Goal: Book appointment/travel/reservation

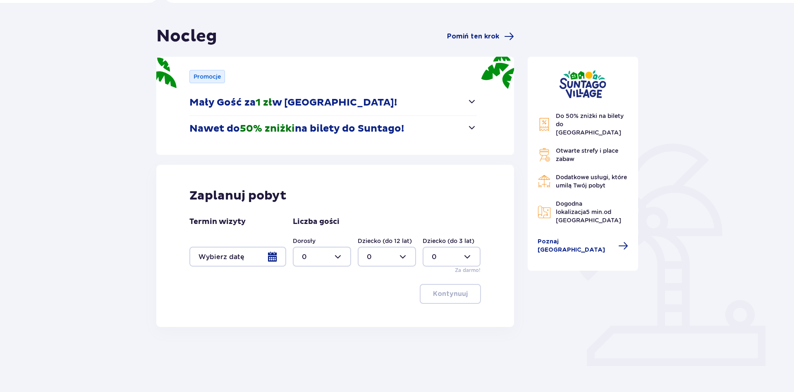
scroll to position [68, 0]
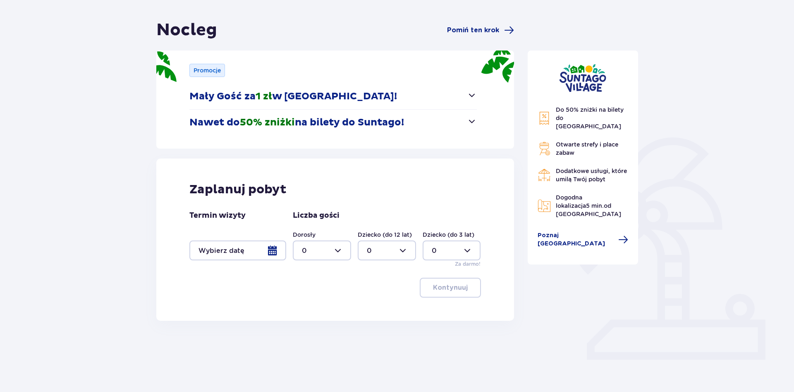
click at [339, 247] on div at bounding box center [322, 250] width 58 height 20
click at [307, 310] on div "2" at bounding box center [322, 310] width 40 height 9
type input "2"
click at [404, 252] on div at bounding box center [387, 250] width 58 height 20
click at [367, 293] on p "1" at bounding box center [368, 292] width 2 height 9
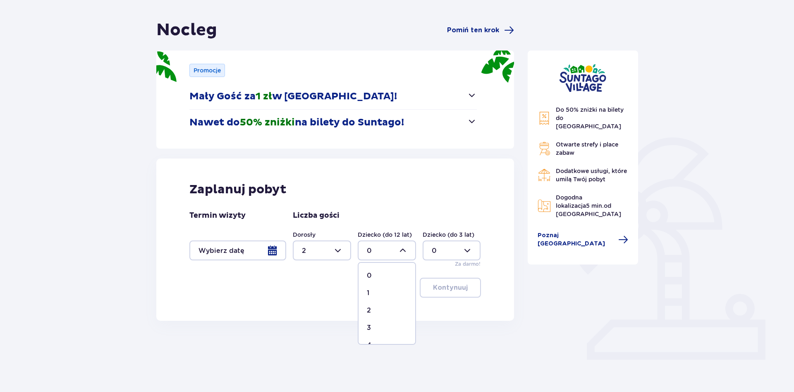
type input "1"
click at [527, 259] on div "Do 50% zniżki na bilety do parku Suntago Otwarte strefy i place zabaw Dodatkowe…" at bounding box center [583, 192] width 124 height 345
click at [277, 250] on div at bounding box center [237, 250] width 97 height 20
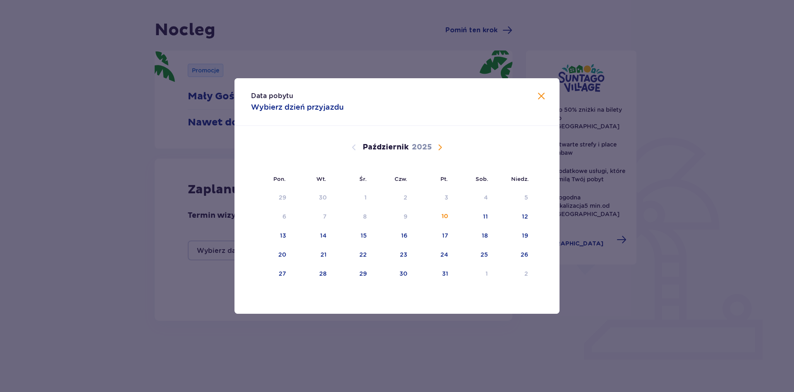
click at [443, 144] on span "Następny miesiąc" at bounding box center [440, 147] width 10 height 10
click at [484, 216] on div "8" at bounding box center [486, 216] width 4 height 8
click at [527, 218] on div "9" at bounding box center [527, 216] width 4 height 8
type input "08.11.25 - 09.11.25"
type input "0"
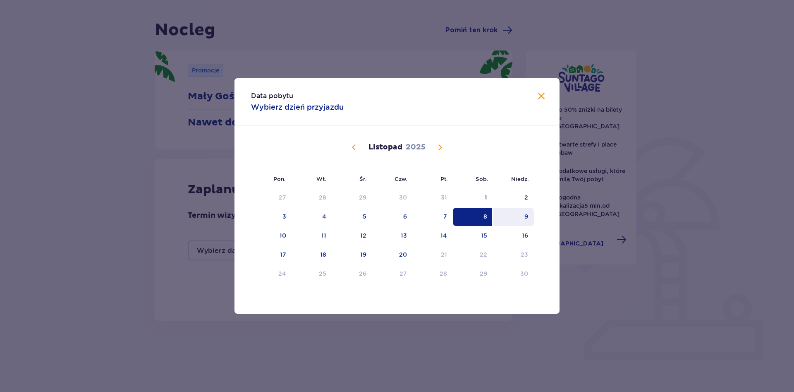
type input "0"
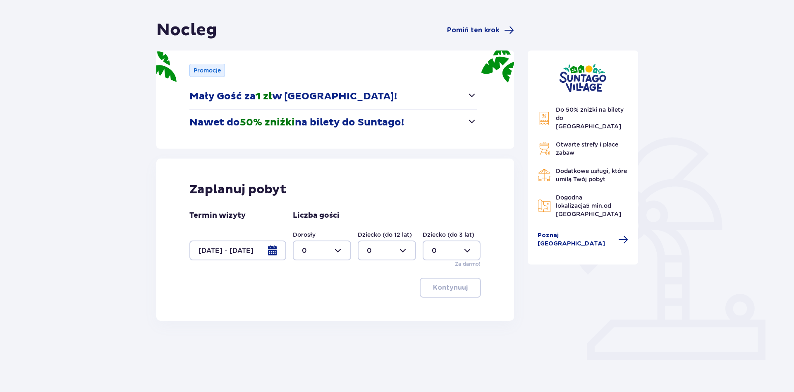
click at [334, 253] on div at bounding box center [322, 250] width 58 height 20
click at [303, 311] on p "2" at bounding box center [304, 310] width 4 height 9
type input "2"
click at [377, 256] on div at bounding box center [387, 250] width 58 height 20
click at [376, 288] on div "1" at bounding box center [387, 292] width 40 height 9
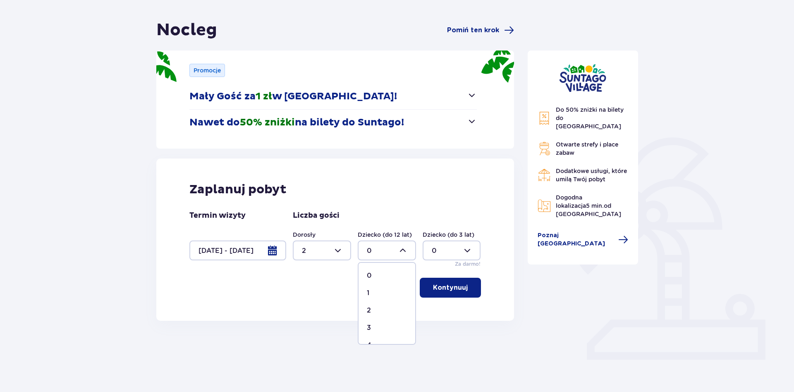
type input "1"
click at [456, 290] on p "Kontynuuj" at bounding box center [450, 287] width 35 height 9
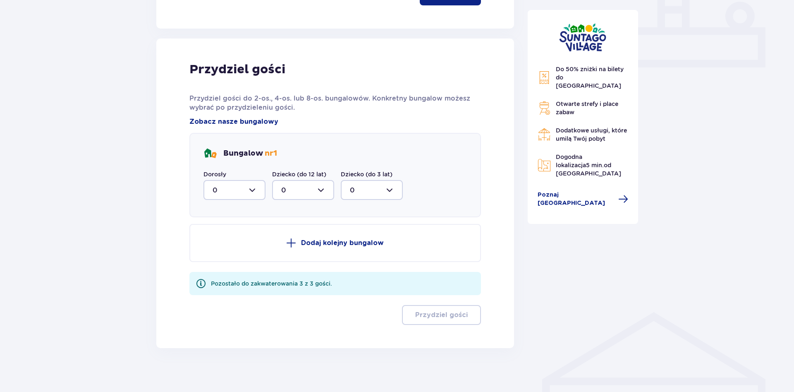
scroll to position [366, 0]
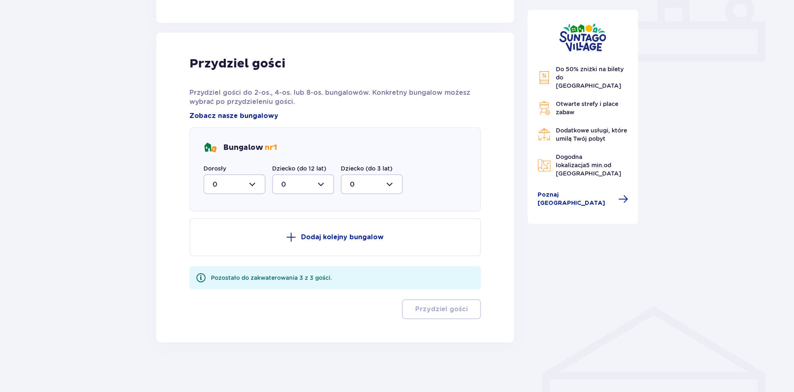
click at [250, 182] on div at bounding box center [235, 184] width 62 height 20
click at [216, 241] on p "2" at bounding box center [215, 244] width 4 height 9
type input "2"
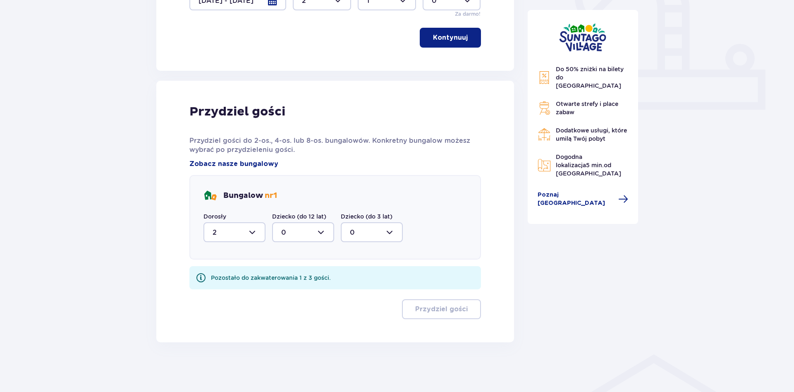
click at [331, 228] on div at bounding box center [303, 232] width 62 height 20
click at [285, 275] on div "1" at bounding box center [303, 274] width 44 height 9
type input "1"
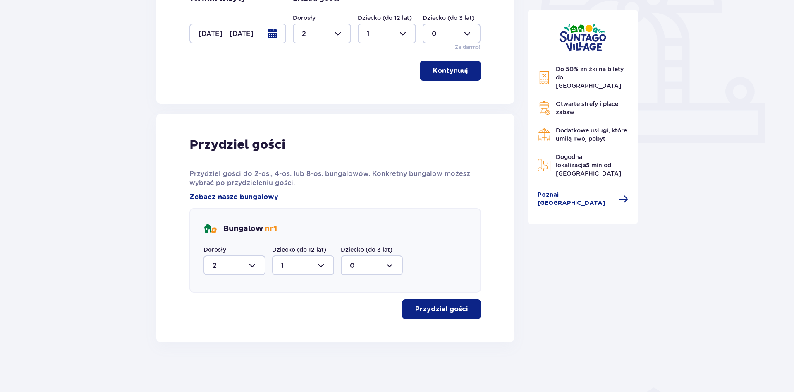
click at [436, 316] on button "Przydziel gości" at bounding box center [441, 309] width 79 height 20
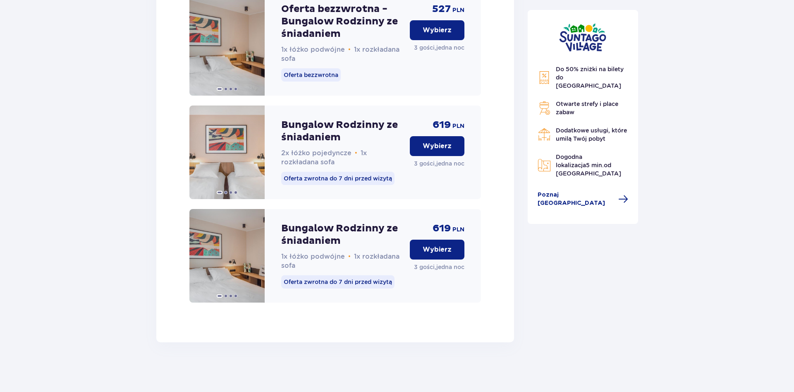
scroll to position [1190, 0]
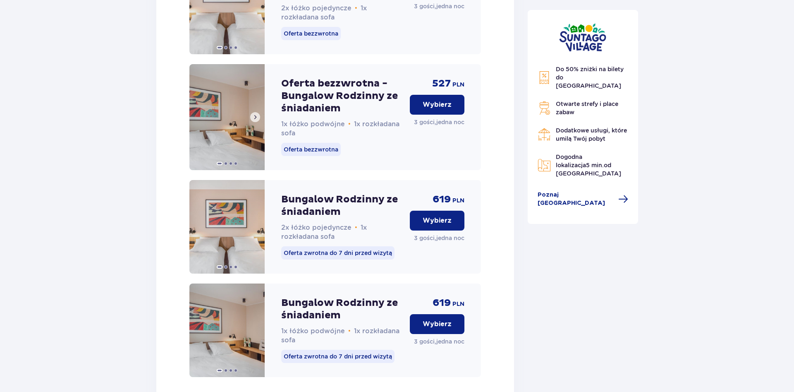
click at [219, 138] on img at bounding box center [226, 117] width 75 height 106
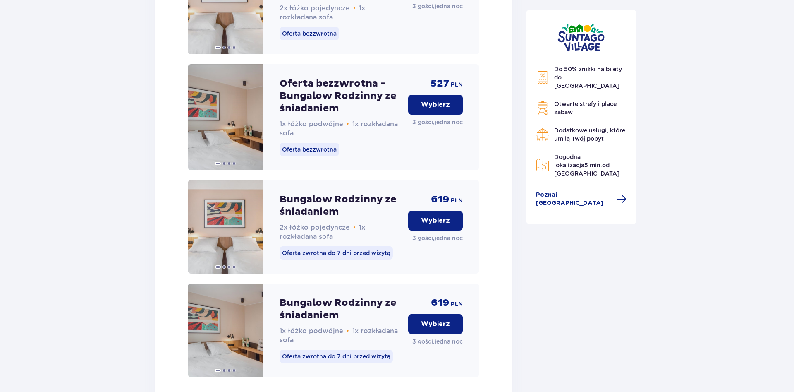
click at [372, 314] on p "Bungalow Rodzinny ze śniadaniem" at bounding box center [341, 309] width 122 height 25
click at [425, 109] on p "Wybierz" at bounding box center [435, 104] width 29 height 9
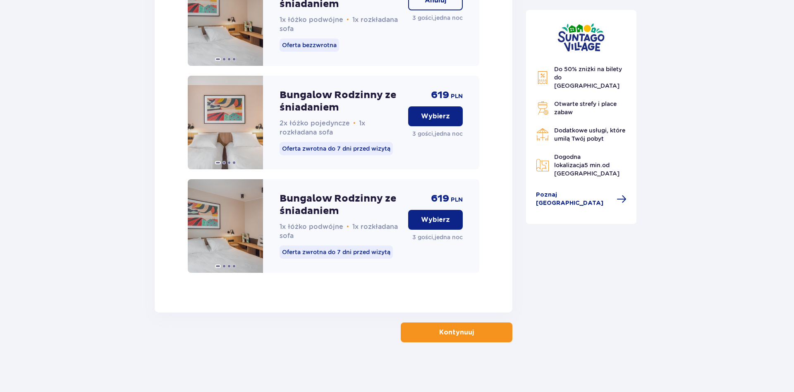
scroll to position [1304, 0]
click at [470, 332] on button "Kontynuuj" at bounding box center [457, 332] width 112 height 20
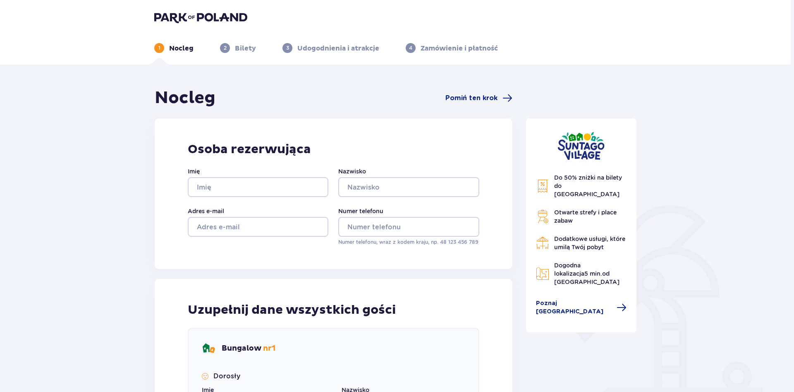
click at [527, 245] on div "Do 50% zniżki na bilety do parku Suntago Otwarte strefy i place zabaw Dodatkowe…" at bounding box center [581, 225] width 111 height 214
click at [171, 96] on h1 "Nocleg" at bounding box center [185, 98] width 61 height 21
click at [155, 94] on h1 "Nocleg" at bounding box center [185, 98] width 61 height 21
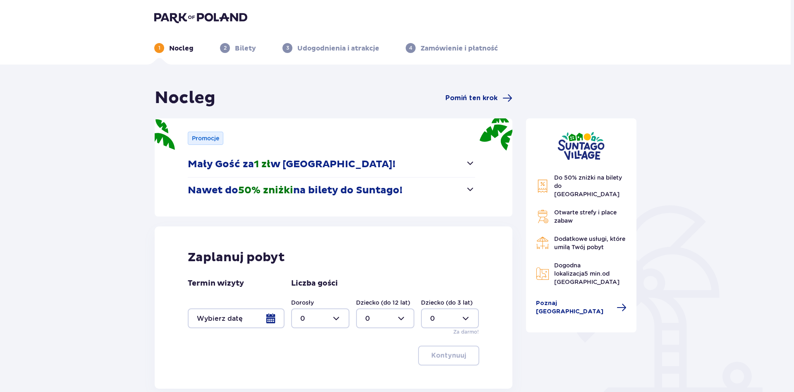
scroll to position [76, 0]
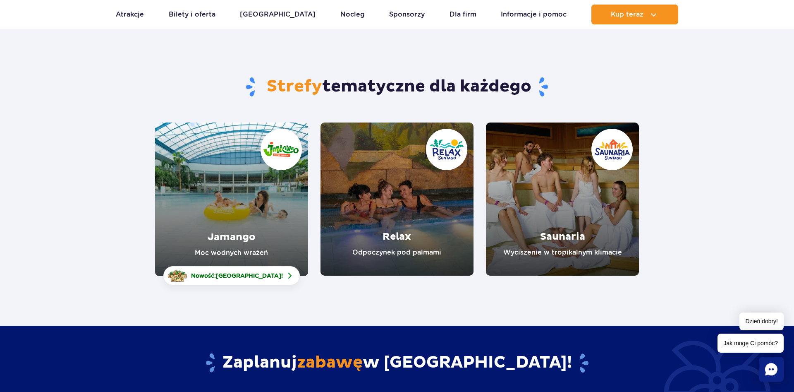
scroll to position [84, 0]
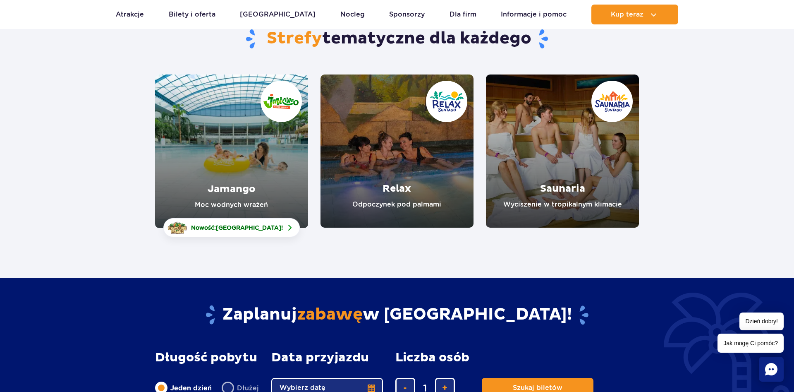
click at [410, 209] on link "Relax" at bounding box center [397, 150] width 153 height 153
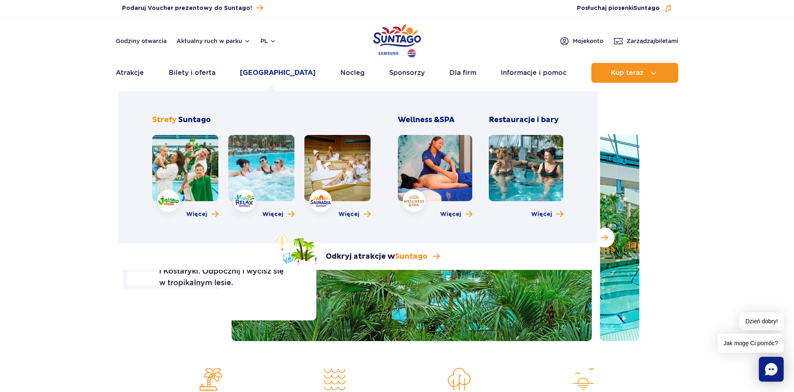
click at [271, 75] on link "[GEOGRAPHIC_DATA]" at bounding box center [278, 73] width 76 height 20
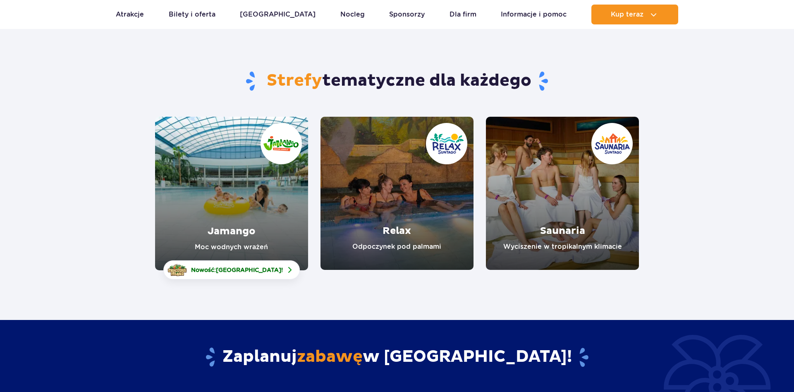
scroll to position [42, 0]
click at [235, 232] on link "Jamango" at bounding box center [231, 193] width 153 height 153
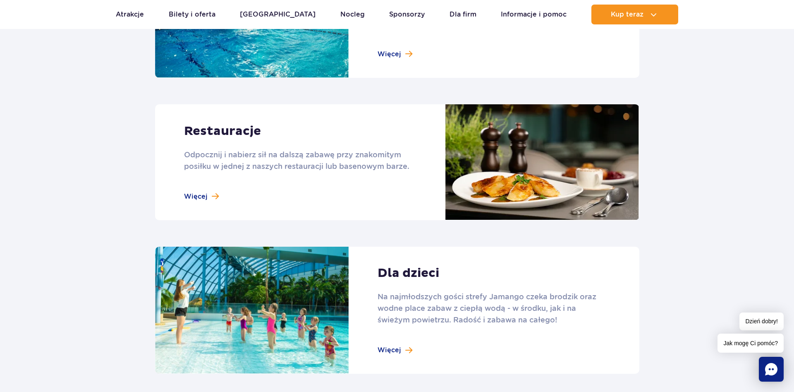
scroll to position [1097, 0]
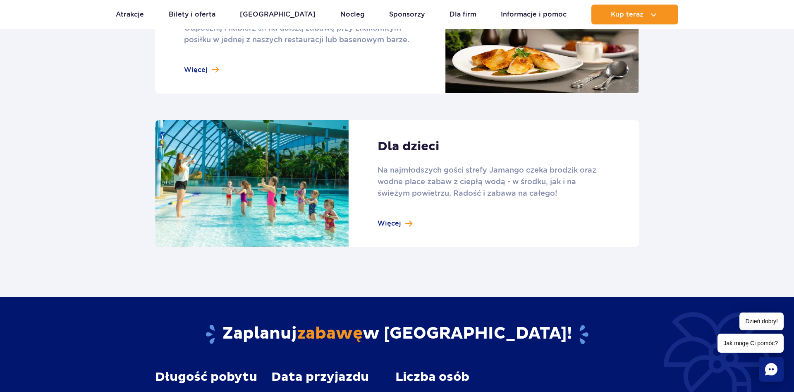
click at [469, 184] on link at bounding box center [397, 183] width 484 height 127
